Goal: Communication & Community: Answer question/provide support

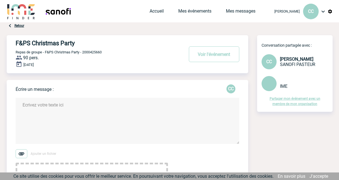
scroll to position [59, 0]
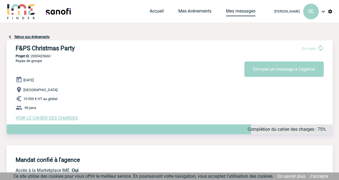
click at [242, 13] on link "Mes messages" at bounding box center [241, 12] width 30 height 8
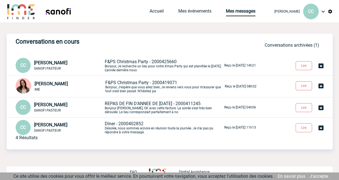
click at [129, 65] on p "F&PS Christmas Party - 2000425660 Bonjour, Je recherche un lieu pour notre Xmas…" at bounding box center [164, 65] width 119 height 13
